Goal: Entertainment & Leisure: Consume media (video, audio)

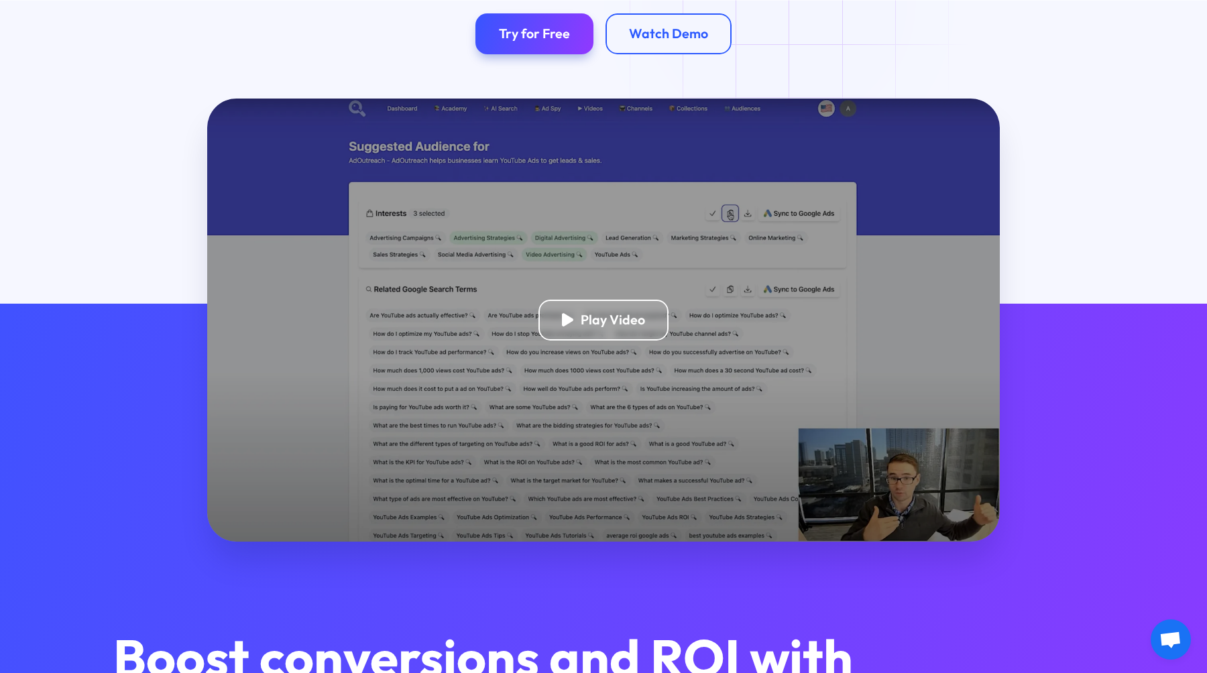
scroll to position [309, 0]
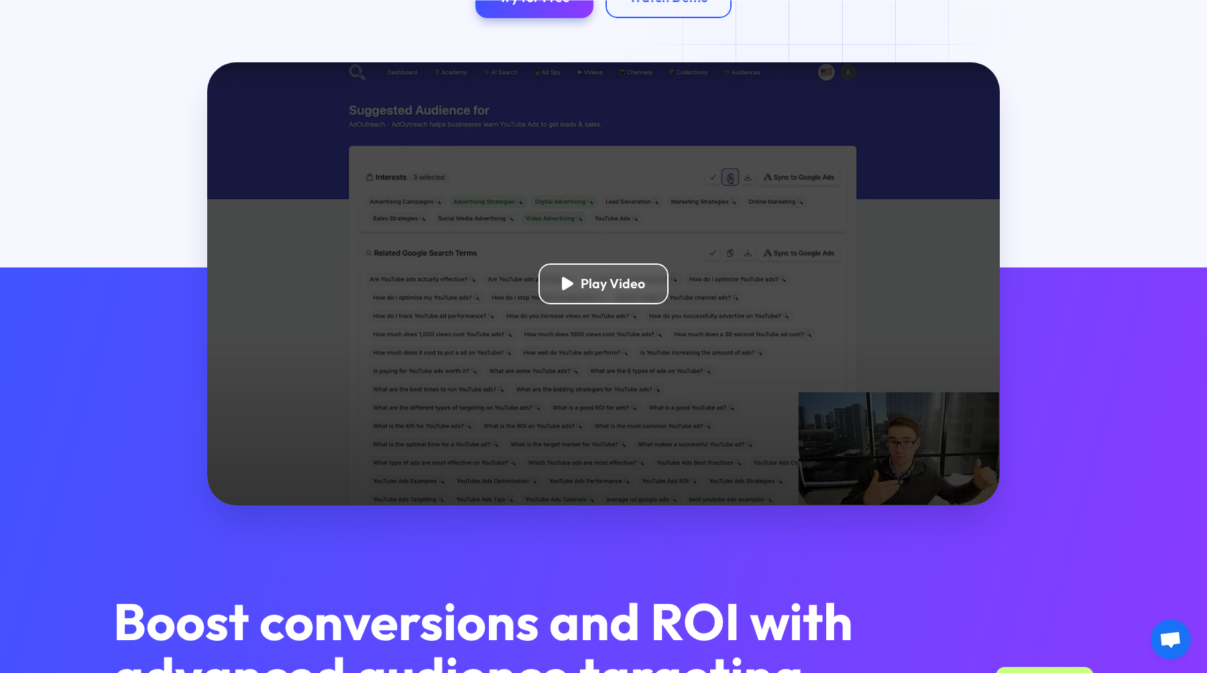
click at [611, 237] on div "Play Video" at bounding box center [603, 284] width 792 height 444
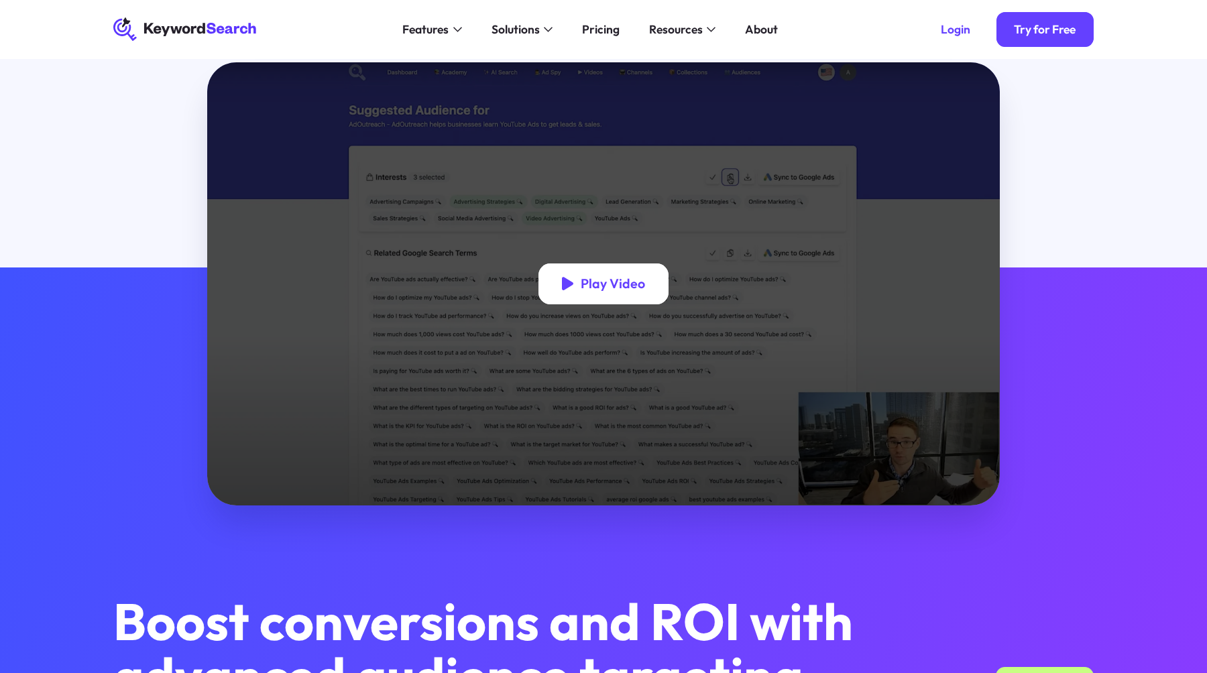
click at [596, 278] on div "Play Video" at bounding box center [613, 284] width 64 height 17
